Goal: Transaction & Acquisition: Subscribe to service/newsletter

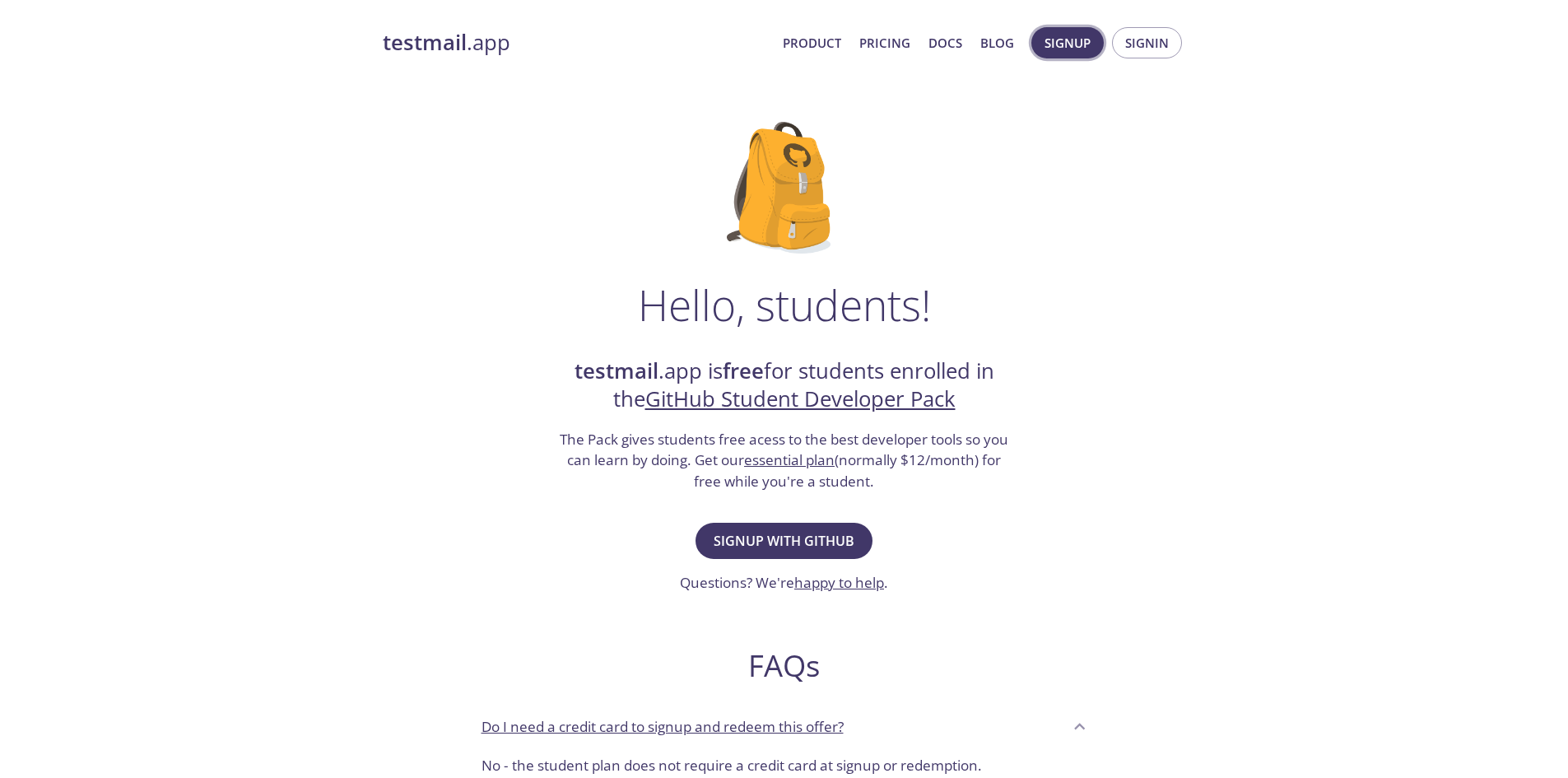
click at [1071, 51] on span "Signup" at bounding box center [1067, 42] width 46 height 21
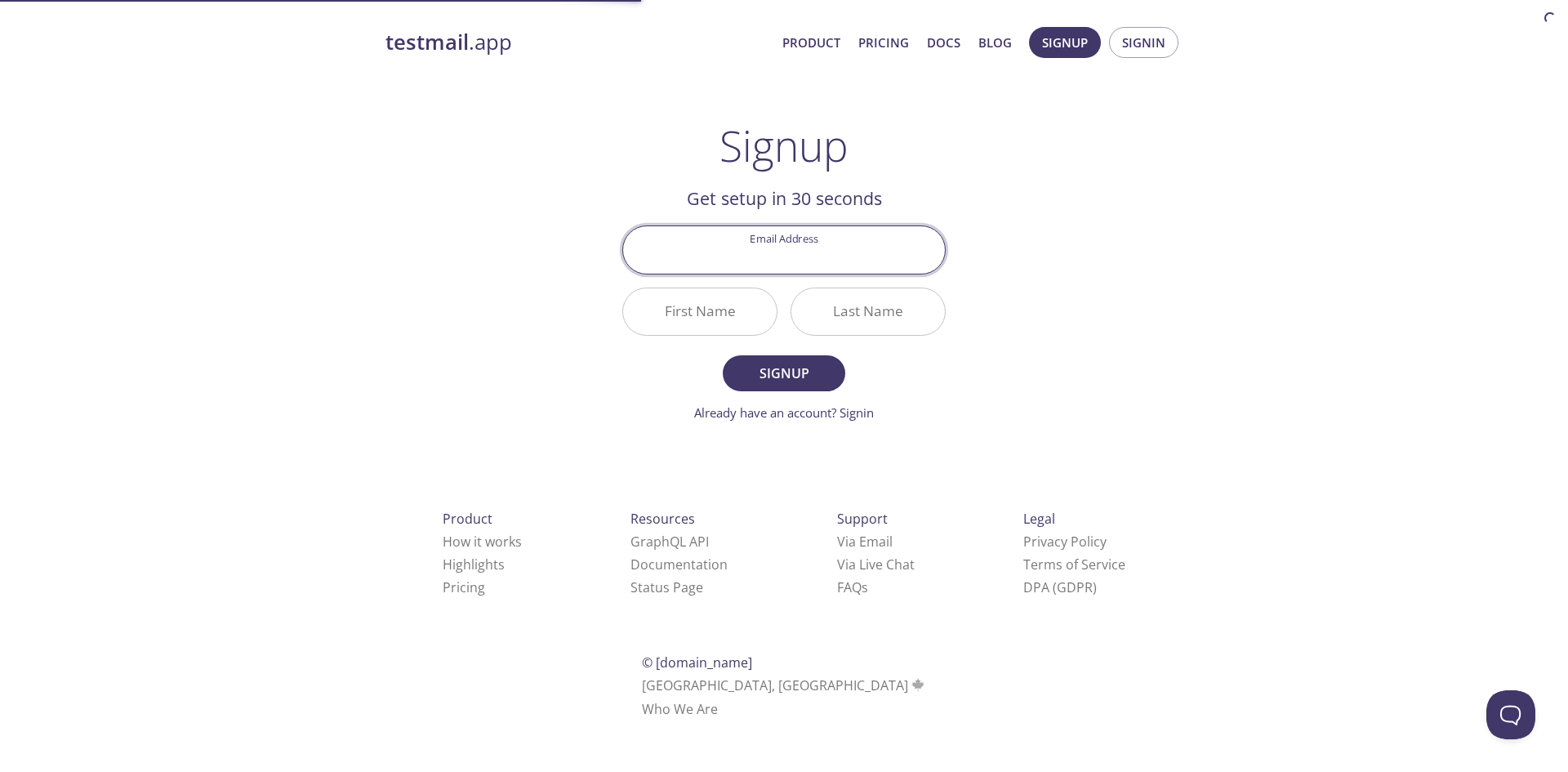
click at [754, 245] on input "Email Address" at bounding box center [784, 249] width 322 height 46
click at [567, 240] on div "testmail .app Product Pricing Docs Blog Signup Signin Signup Get setup in 30 se…" at bounding box center [783, 391] width 836 height 749
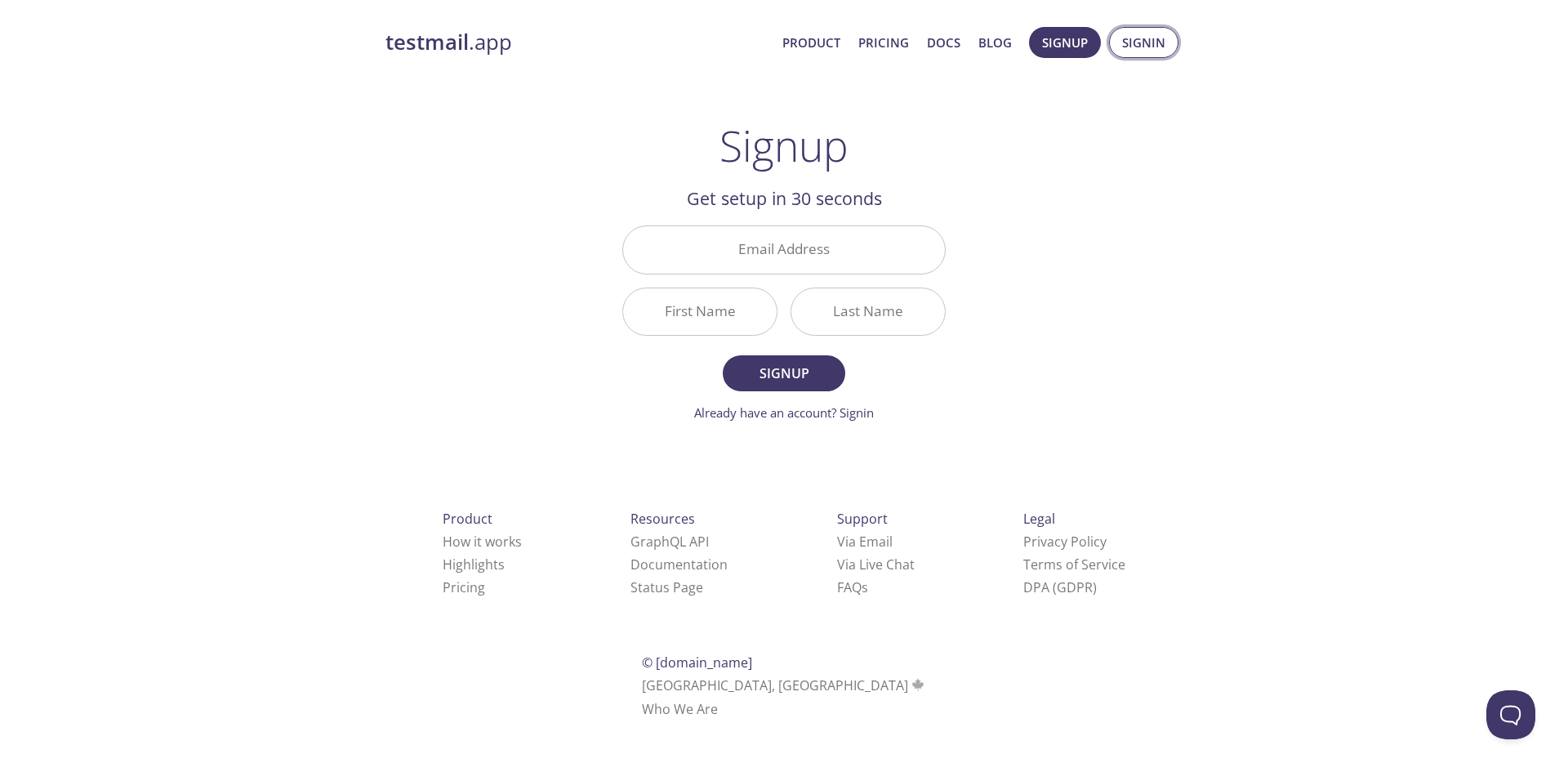
click at [1142, 42] on span "Signin" at bounding box center [1143, 42] width 43 height 21
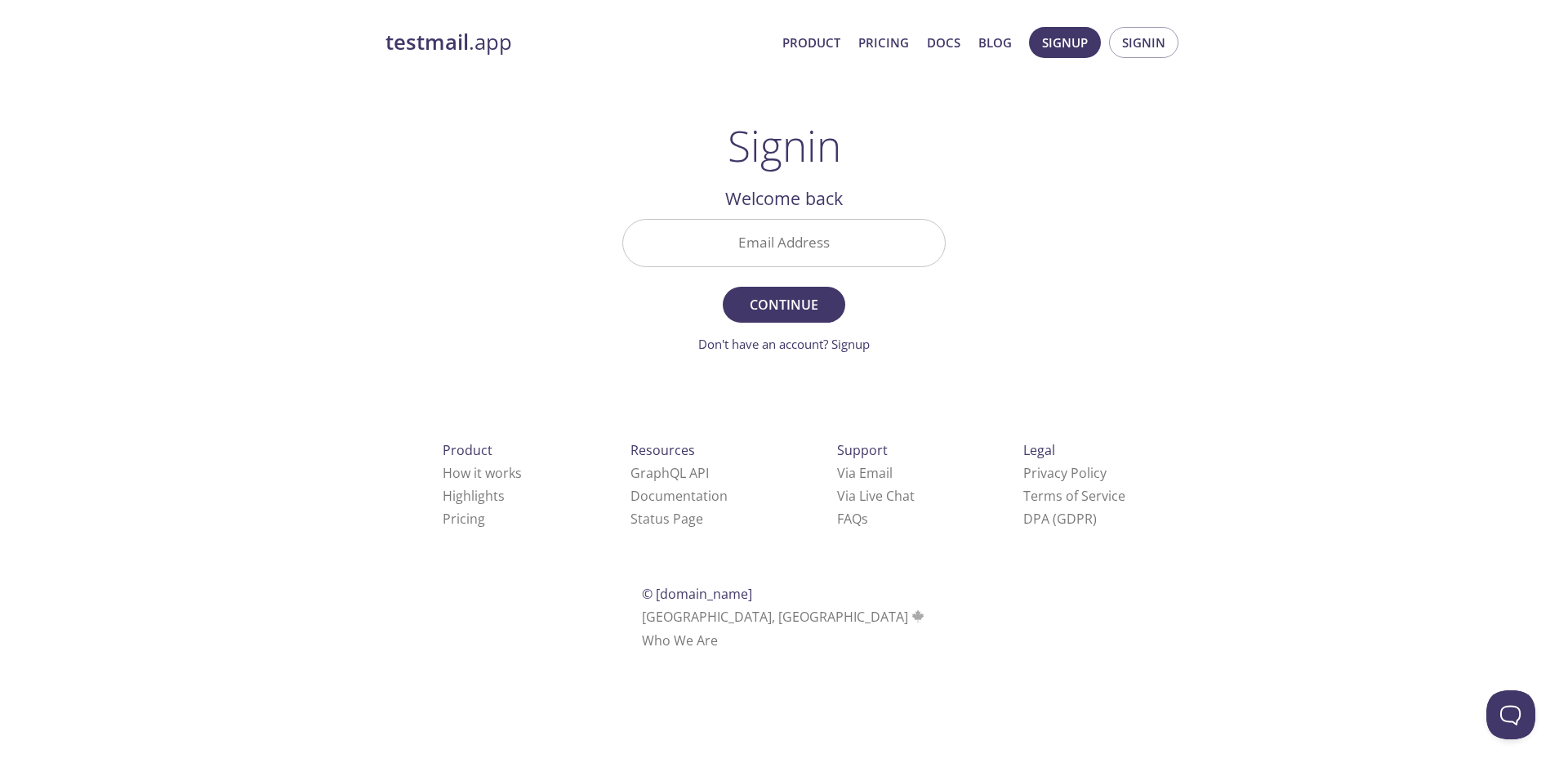
click at [837, 228] on input "Email Address" at bounding box center [784, 242] width 322 height 46
type input "yagizaslan@marun.edu.tr"
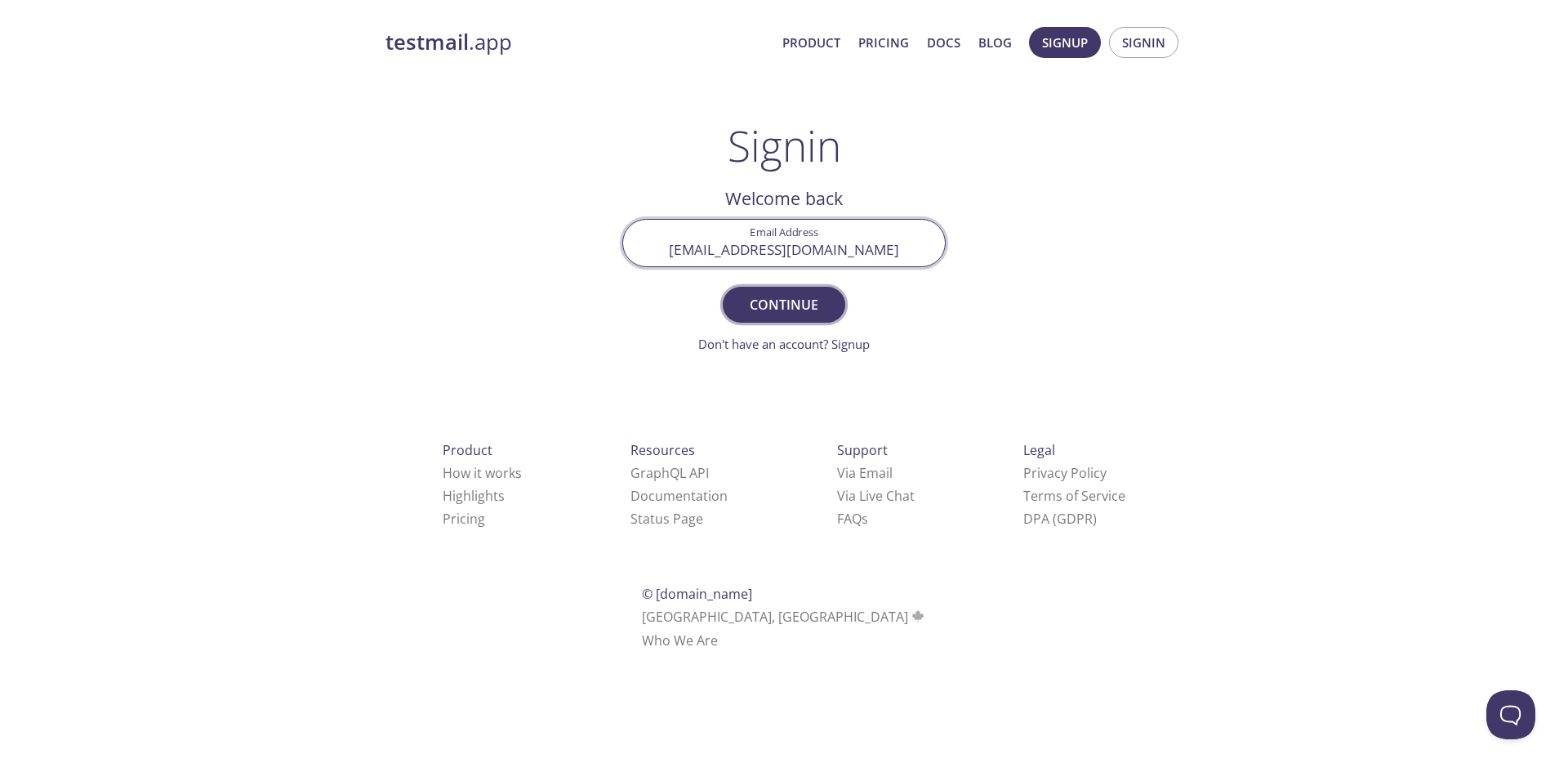
click at [776, 304] on span "Continue" at bounding box center [784, 304] width 87 height 23
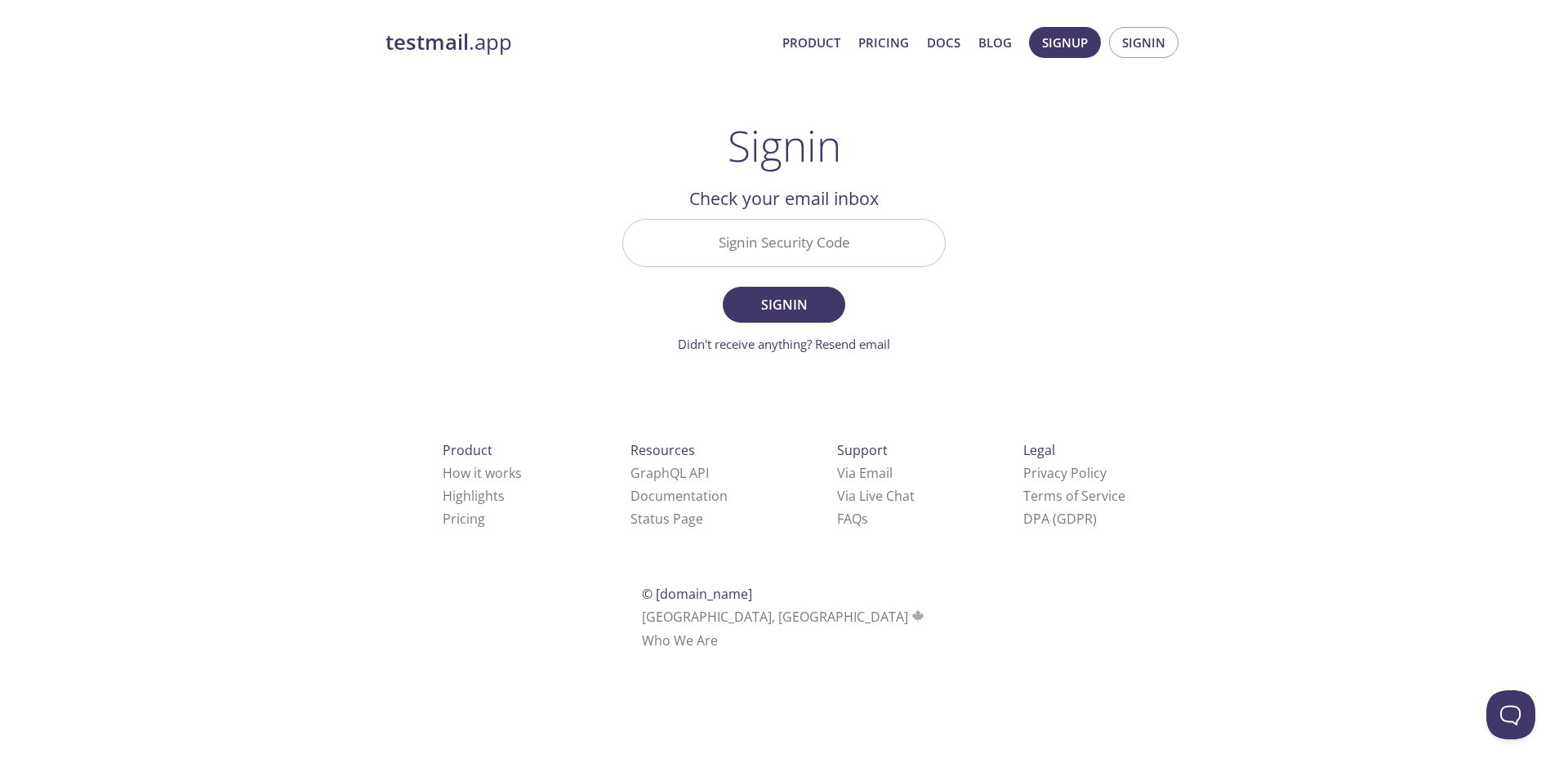
click at [781, 245] on input "Signin Security Code" at bounding box center [784, 242] width 322 height 46
click at [580, 223] on div "testmail .app Product Pricing Docs Blog Signup Signin Signin Welcome back Email…" at bounding box center [783, 356] width 836 height 681
